Goal: Information Seeking & Learning: Learn about a topic

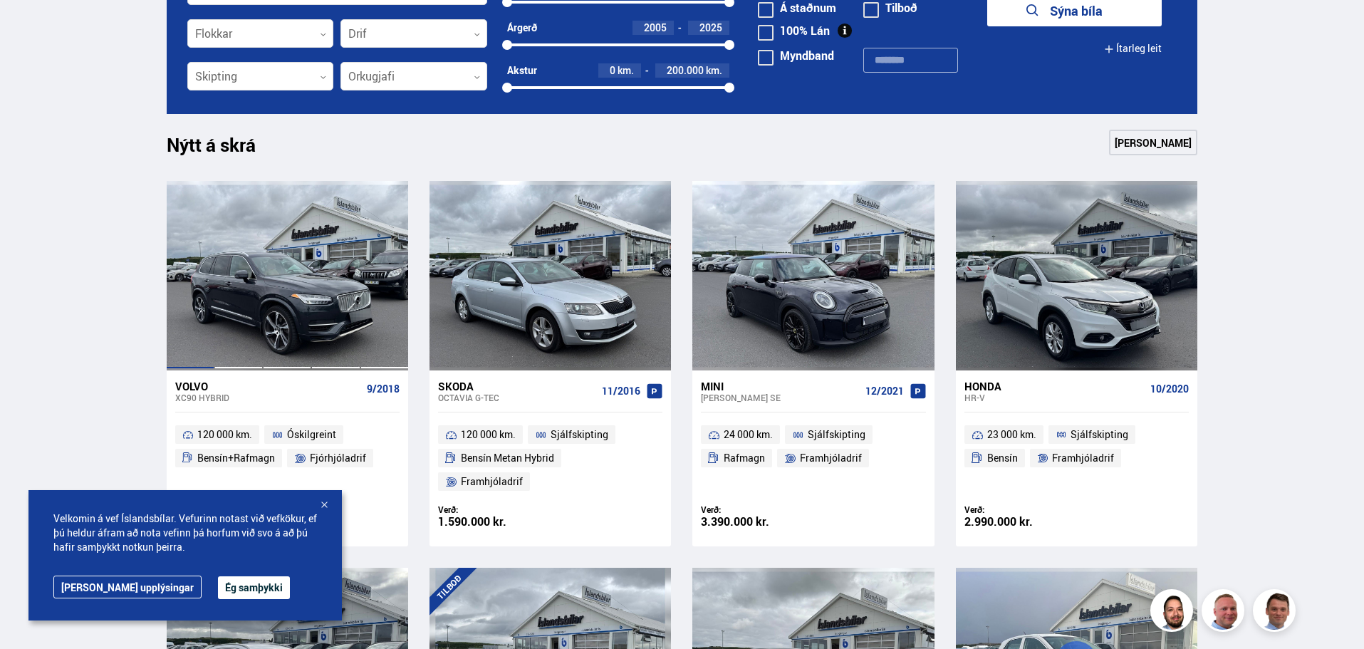
scroll to position [641, 0]
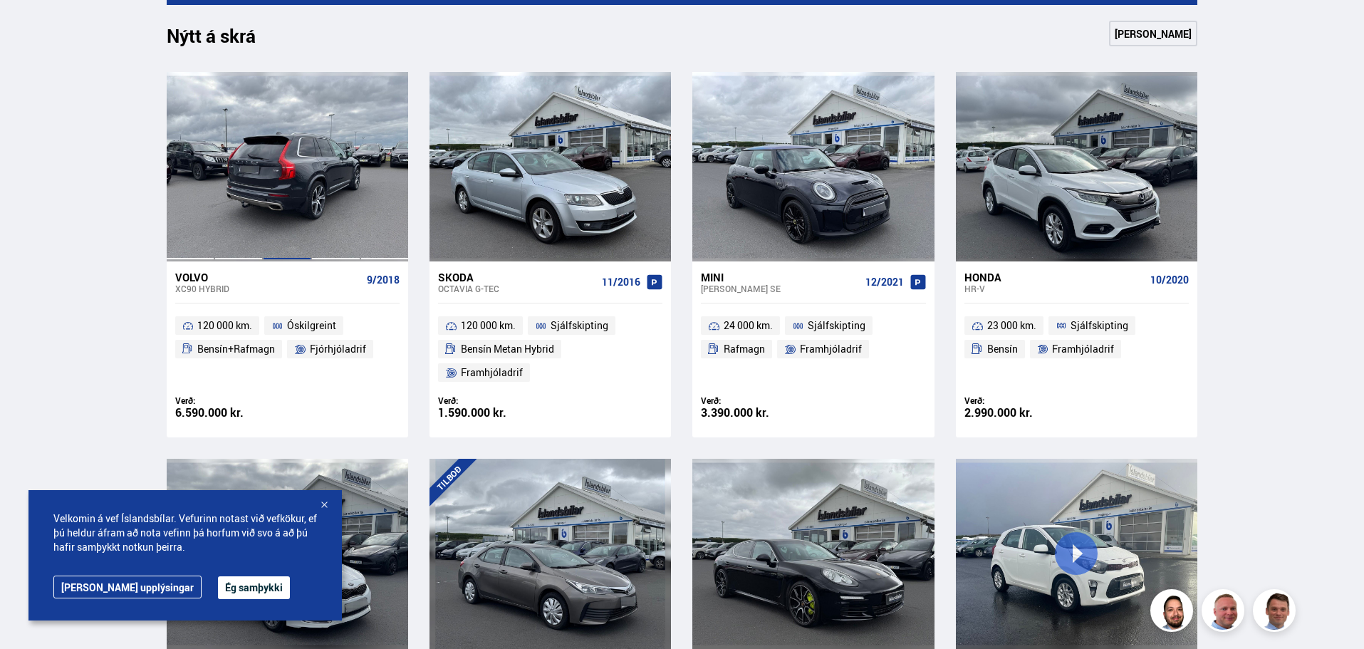
click at [279, 190] on div at bounding box center [287, 167] width 48 height 190
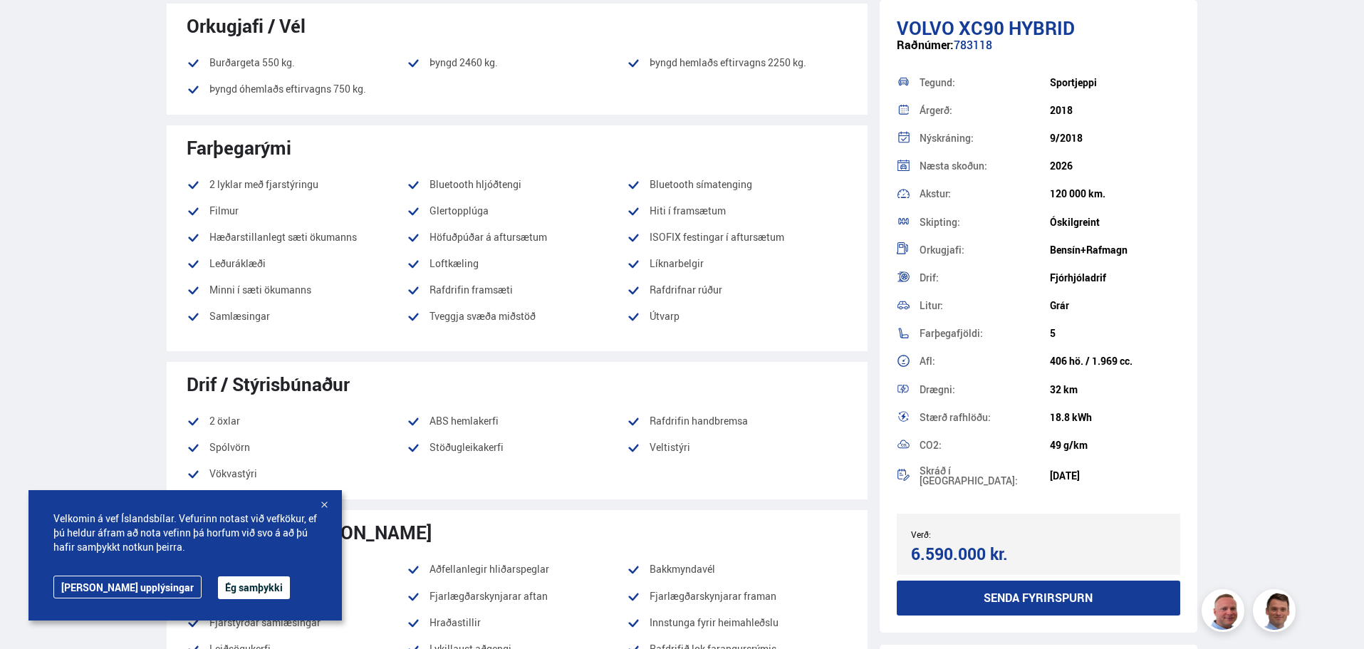
scroll to position [855, 0]
